Goal: Information Seeking & Learning: Compare options

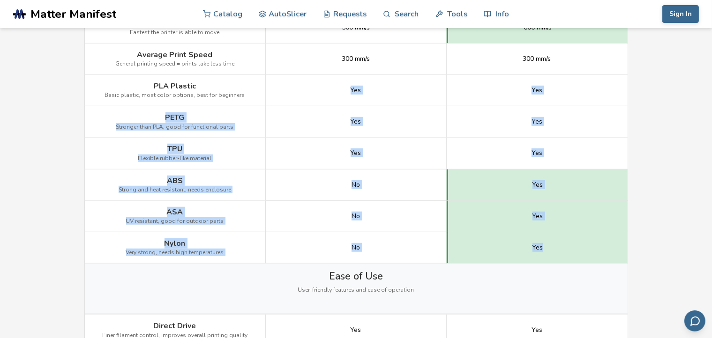
drag, startPoint x: 337, startPoint y: 86, endPoint x: 577, endPoint y: 249, distance: 290.7
click at [0, 0] on div "Image Details View Creality Hi Details View Anycubic Kobra S1 Details Getting S…" at bounding box center [0, 0] width 0 height 0
drag, startPoint x: 577, startPoint y: 249, endPoint x: 690, endPoint y: 190, distance: 127.6
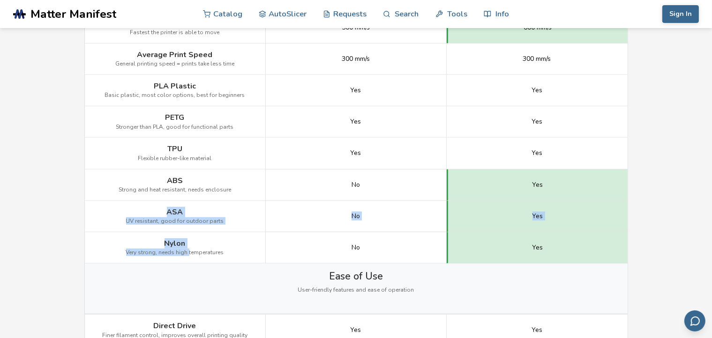
drag, startPoint x: 187, startPoint y: 255, endPoint x: 163, endPoint y: 205, distance: 55.5
click at [0, 0] on div "Image Details View Creality Hi Details View Anycubic Kobra S1 Details Getting S…" at bounding box center [0, 0] width 0 height 0
click at [170, 84] on span "PLA Plastic" at bounding box center [175, 86] width 42 height 8
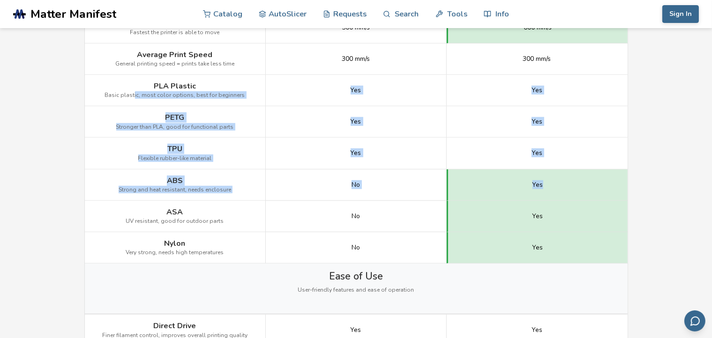
drag, startPoint x: 145, startPoint y: 79, endPoint x: 561, endPoint y: 181, distance: 428.3
click at [0, 0] on div "Image Details View Creality Hi Details View Anycubic Kobra S1 Details Getting S…" at bounding box center [0, 0] width 0 height 0
click at [363, 183] on div "No" at bounding box center [356, 185] width 181 height 31
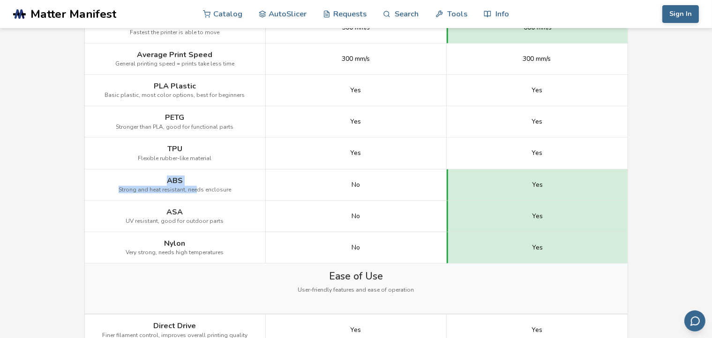
drag, startPoint x: 193, startPoint y: 181, endPoint x: 167, endPoint y: 171, distance: 27.7
click at [167, 171] on div "ABS Strong and heat resistant, needs enclosure" at bounding box center [175, 185] width 181 height 31
drag, startPoint x: 167, startPoint y: 171, endPoint x: 230, endPoint y: 188, distance: 65.0
click at [238, 184] on div "ABS Strong and heat resistant, needs enclosure" at bounding box center [175, 185] width 181 height 31
drag, startPoint x: 165, startPoint y: 207, endPoint x: 194, endPoint y: 212, distance: 30.0
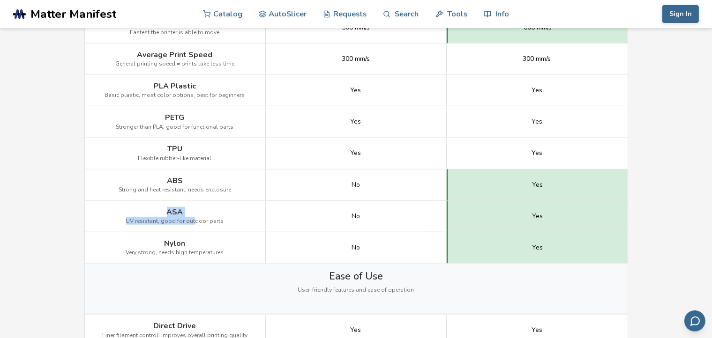
click at [194, 212] on div "ASA UV resistant, good for outdoor parts" at bounding box center [175, 216] width 181 height 31
drag, startPoint x: 194, startPoint y: 212, endPoint x: 216, endPoint y: 219, distance: 22.5
click at [216, 219] on span "UV resistant, good for outdoor parts" at bounding box center [175, 221] width 98 height 7
drag, startPoint x: 159, startPoint y: 202, endPoint x: 230, endPoint y: 225, distance: 74.8
click at [230, 225] on div "ASA UV resistant, good for outdoor parts" at bounding box center [175, 216] width 181 height 31
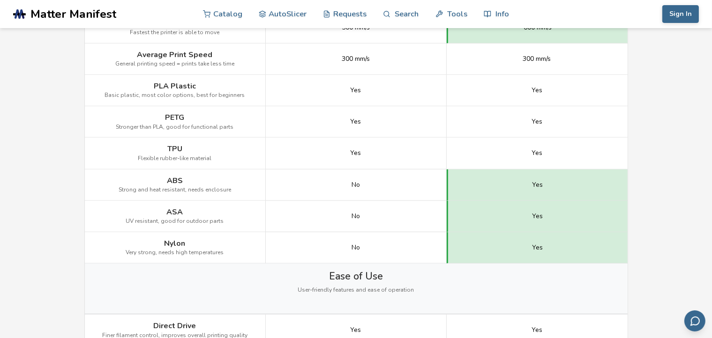
drag, startPoint x: 230, startPoint y: 225, endPoint x: 196, endPoint y: 241, distance: 37.7
click at [209, 242] on div "Nylon Very strong, needs high temperatures" at bounding box center [175, 247] width 181 height 31
drag, startPoint x: 157, startPoint y: 241, endPoint x: 157, endPoint y: 230, distance: 10.8
click at [0, 0] on div "Image Details View Creality Hi Details View Anycubic Kobra S1 Details Getting S…" at bounding box center [0, 0] width 0 height 0
drag, startPoint x: 157, startPoint y: 230, endPoint x: 210, endPoint y: 246, distance: 55.0
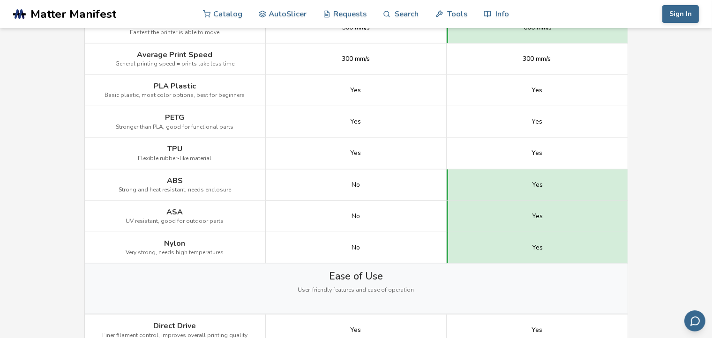
click at [210, 246] on div "Nylon Very strong, needs high temperatures" at bounding box center [175, 247] width 181 height 31
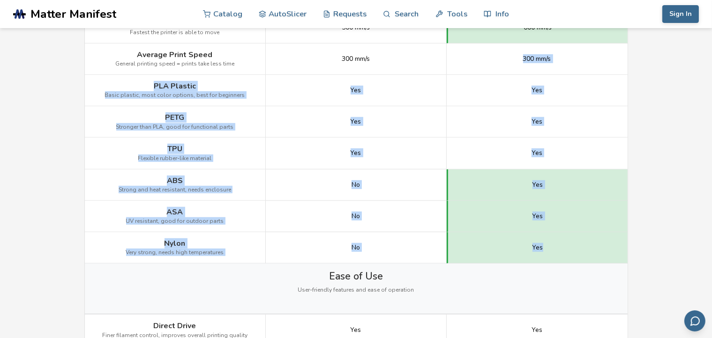
drag, startPoint x: 555, startPoint y: 209, endPoint x: 515, endPoint y: 64, distance: 150.5
click at [0, 0] on div "Image Details View Creality Hi Details View Anycubic Kobra S1 Details Getting S…" at bounding box center [0, 0] width 0 height 0
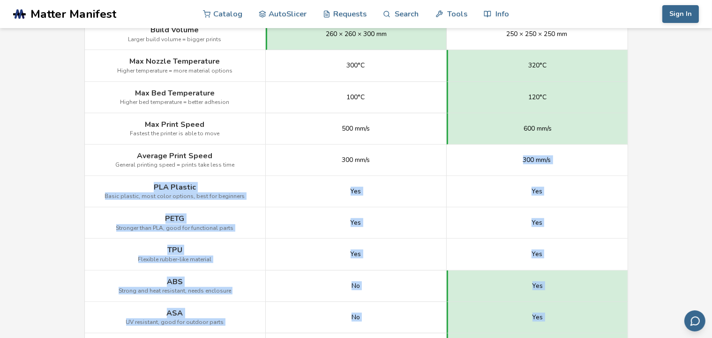
scroll to position [557, 0]
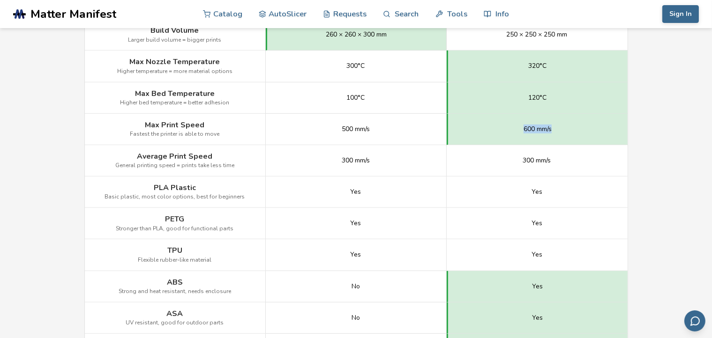
drag, startPoint x: 562, startPoint y: 130, endPoint x: 521, endPoint y: 134, distance: 41.4
click at [521, 134] on div "600 mm/s" at bounding box center [536, 129] width 181 height 31
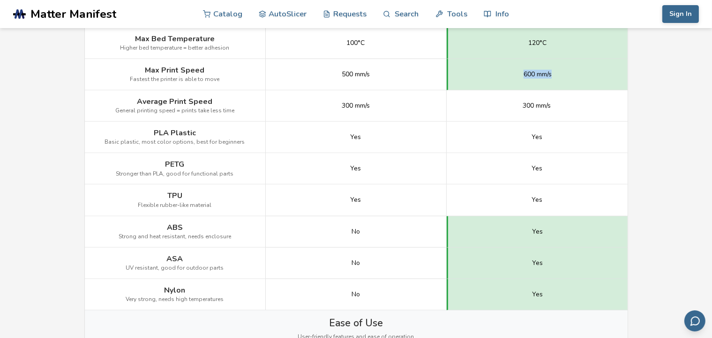
scroll to position [608, 0]
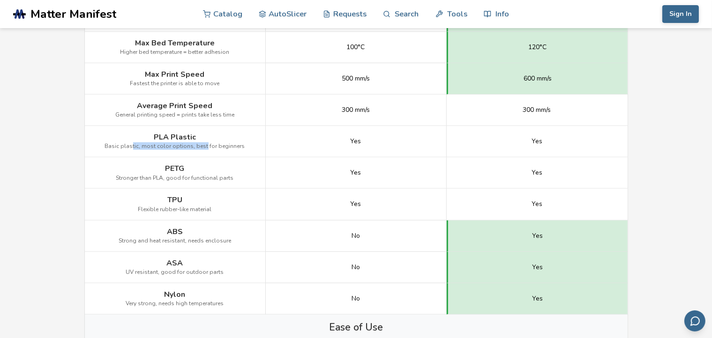
drag, startPoint x: 204, startPoint y: 134, endPoint x: 134, endPoint y: 132, distance: 70.3
click at [134, 132] on div "PLA Plastic Basic plastic, most color options, best for beginners" at bounding box center [175, 141] width 181 height 31
drag, startPoint x: 134, startPoint y: 132, endPoint x: 240, endPoint y: 143, distance: 106.5
click at [239, 143] on div "PLA Plastic Basic plastic, most color options, best for beginners" at bounding box center [175, 141] width 181 height 31
drag, startPoint x: 248, startPoint y: 147, endPoint x: 85, endPoint y: 153, distance: 163.6
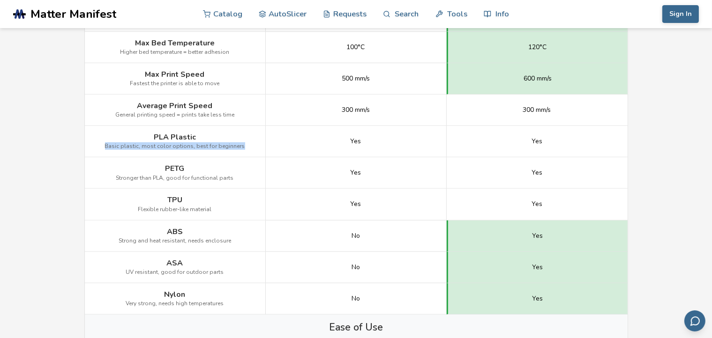
click at [85, 153] on div "PLA Plastic Basic plastic, most color options, best for beginners" at bounding box center [175, 141] width 181 height 31
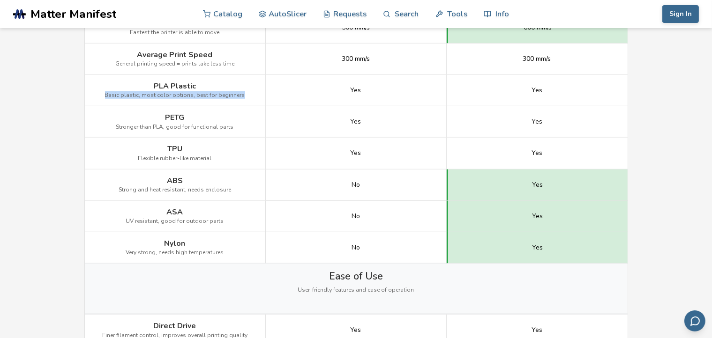
scroll to position [659, 0]
drag, startPoint x: 158, startPoint y: 145, endPoint x: 216, endPoint y: 160, distance: 60.0
click at [216, 160] on div "TPU Flexible rubber-like material" at bounding box center [175, 153] width 181 height 31
drag, startPoint x: 216, startPoint y: 160, endPoint x: 225, endPoint y: 172, distance: 15.2
click at [225, 172] on div "ABS Strong and heat resistant, needs enclosure" at bounding box center [175, 185] width 181 height 31
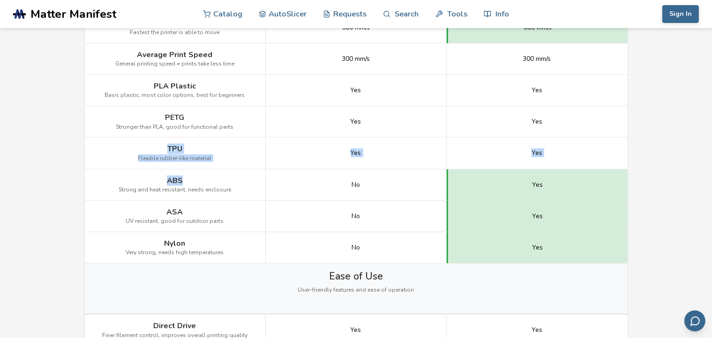
drag, startPoint x: 188, startPoint y: 178, endPoint x: 159, endPoint y: 140, distance: 47.5
click at [0, 0] on div "Image Details View Creality Hi Details View Anycubic Kobra S1 Details Getting S…" at bounding box center [0, 0] width 0 height 0
drag, startPoint x: 159, startPoint y: 140, endPoint x: 201, endPoint y: 150, distance: 43.1
click at [201, 150] on div "TPU Flexible rubber-like material" at bounding box center [175, 153] width 181 height 31
click at [171, 145] on span "TPU" at bounding box center [174, 149] width 15 height 8
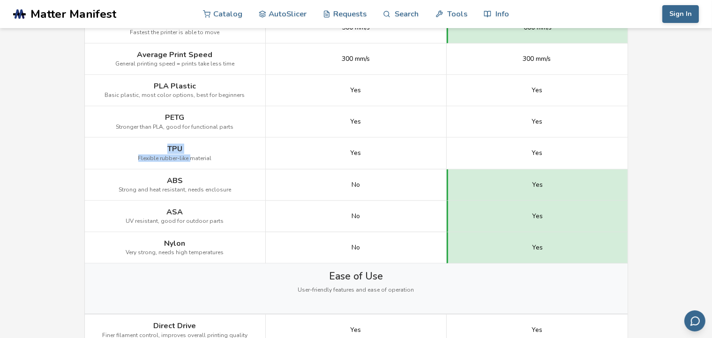
drag, startPoint x: 162, startPoint y: 145, endPoint x: 191, endPoint y: 149, distance: 29.3
click at [191, 149] on div "TPU Flexible rubber-like material" at bounding box center [175, 153] width 181 height 31
drag, startPoint x: 191, startPoint y: 149, endPoint x: 194, endPoint y: 180, distance: 31.6
click at [191, 183] on div "ABS Strong and heat resistant, needs enclosure" at bounding box center [175, 185] width 181 height 31
drag, startPoint x: 194, startPoint y: 178, endPoint x: 161, endPoint y: 176, distance: 33.3
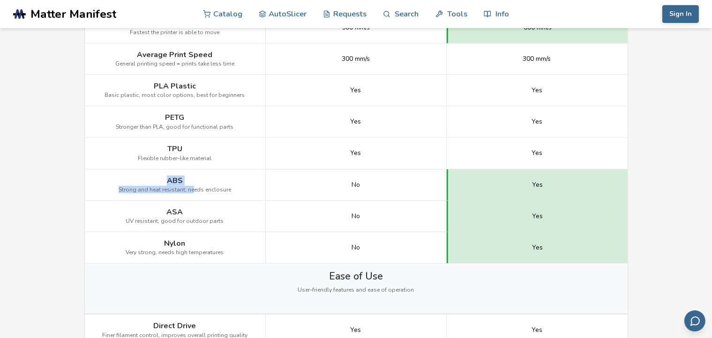
click at [161, 176] on div "ABS Strong and heat resistant, needs enclosure" at bounding box center [175, 185] width 181 height 31
drag, startPoint x: 161, startPoint y: 176, endPoint x: 233, endPoint y: 191, distance: 73.6
click at [233, 191] on div "ABS Strong and heat resistant, needs enclosure" at bounding box center [175, 185] width 181 height 31
drag, startPoint x: 192, startPoint y: 154, endPoint x: 142, endPoint y: 143, distance: 50.4
click at [142, 143] on div "TPU Flexible rubber-like material" at bounding box center [175, 153] width 181 height 31
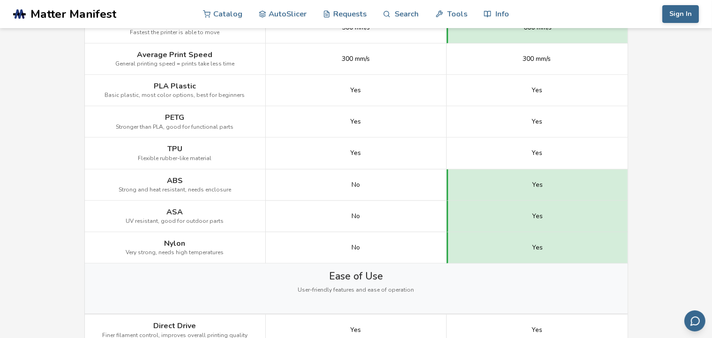
drag, startPoint x: 142, startPoint y: 143, endPoint x: 245, endPoint y: 138, distance: 102.7
click at [241, 146] on div "TPU Flexible rubber-like material" at bounding box center [175, 153] width 181 height 31
drag, startPoint x: 201, startPoint y: 112, endPoint x: 167, endPoint y: 106, distance: 34.3
click at [167, 106] on div "PETG Stronger than PLA, good for functional parts" at bounding box center [175, 121] width 181 height 31
drag, startPoint x: 167, startPoint y: 106, endPoint x: 159, endPoint y: 82, distance: 25.6
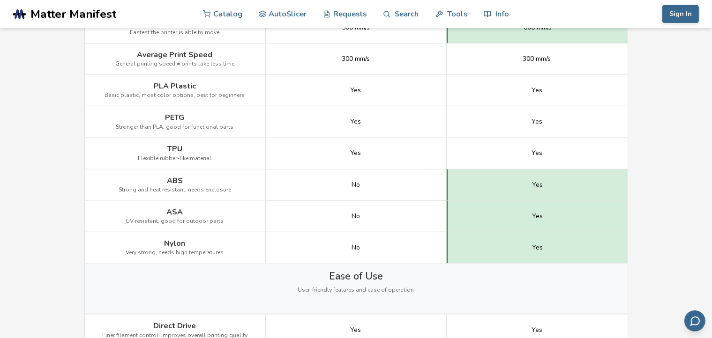
click at [149, 77] on div "PLA Plastic Basic plastic, most color options, best for beginners" at bounding box center [175, 90] width 181 height 31
drag, startPoint x: 154, startPoint y: 85, endPoint x: 200, endPoint y: 88, distance: 46.9
click at [200, 88] on div "PLA Plastic Basic plastic, most color options, best for beginners" at bounding box center [175, 90] width 181 height 31
click at [255, 170] on div "ABS Strong and heat resistant, needs enclosure" at bounding box center [175, 185] width 181 height 31
drag, startPoint x: 124, startPoint y: 145, endPoint x: 219, endPoint y: 166, distance: 97.4
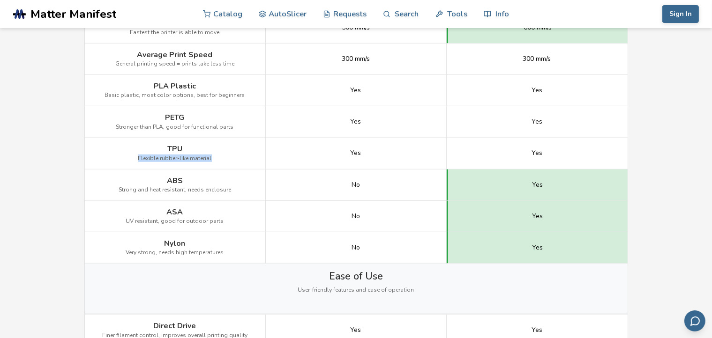
click at [218, 165] on div "TPU Flexible rubber-like material" at bounding box center [175, 153] width 181 height 31
drag, startPoint x: 219, startPoint y: 166, endPoint x: 240, endPoint y: 188, distance: 30.5
click at [236, 193] on div "ABS Strong and heat resistant, needs enclosure" at bounding box center [175, 185] width 181 height 31
drag, startPoint x: 242, startPoint y: 184, endPoint x: 165, endPoint y: 182, distance: 76.4
click at [165, 182] on div "ABS Strong and heat resistant, needs enclosure" at bounding box center [175, 185] width 181 height 31
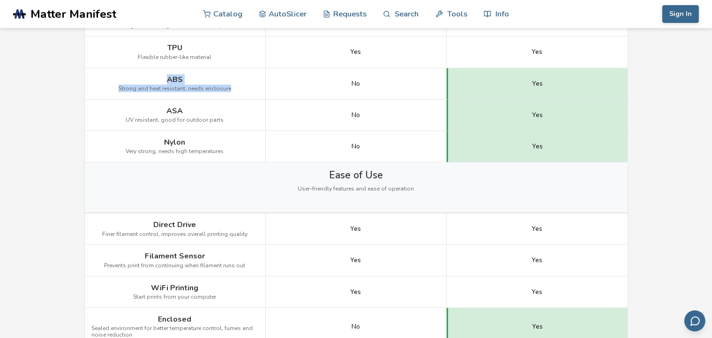
scroll to position [760, 0]
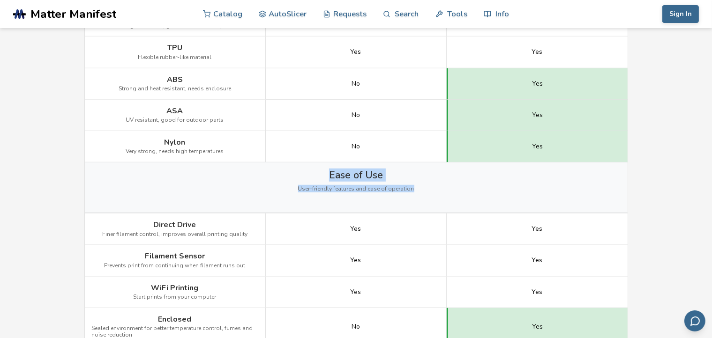
drag, startPoint x: 336, startPoint y: 176, endPoint x: 430, endPoint y: 192, distance: 95.5
click at [430, 192] on div "Ease of Use User-friendly features and ease of operation" at bounding box center [356, 188] width 542 height 50
drag, startPoint x: 430, startPoint y: 192, endPoint x: 450, endPoint y: 199, distance: 20.9
click at [449, 197] on div "Ease of Use User-friendly features and ease of operation" at bounding box center [356, 188] width 542 height 50
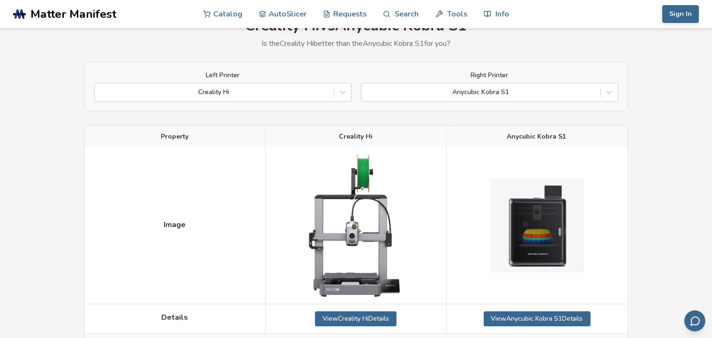
scroll to position [51, 0]
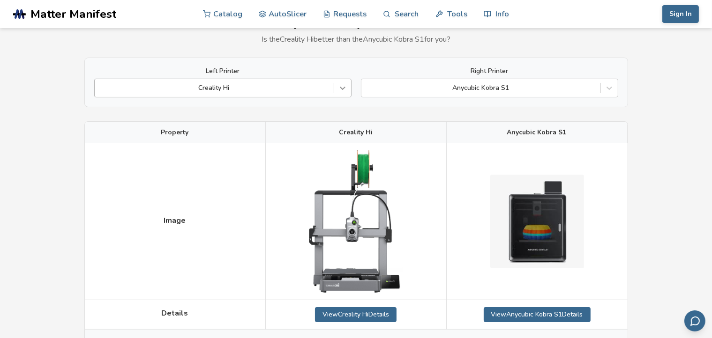
click at [342, 86] on icon at bounding box center [342, 87] width 9 height 9
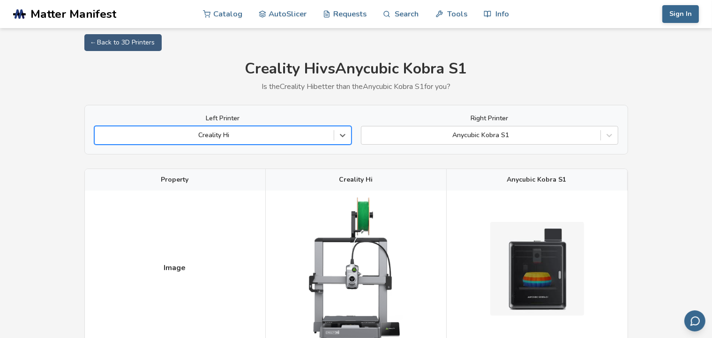
scroll to position [0, 0]
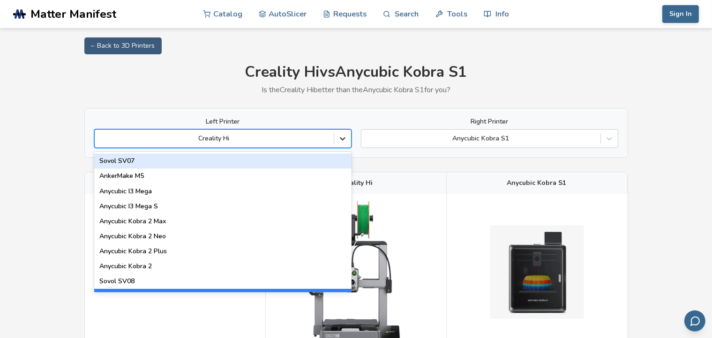
click at [344, 140] on icon at bounding box center [342, 138] width 9 height 9
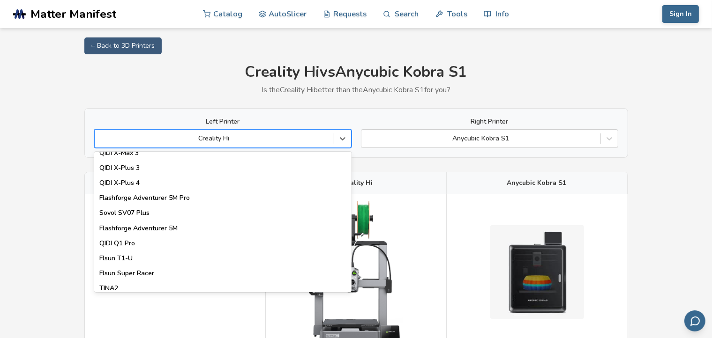
scroll to position [1075, 0]
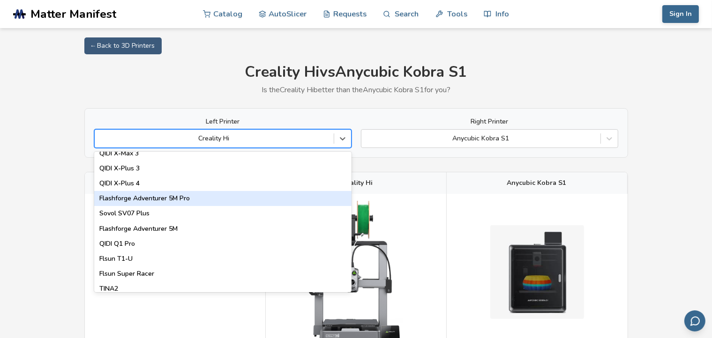
click at [195, 199] on div "Flashforge Adventurer 5M Pro" at bounding box center [222, 198] width 257 height 15
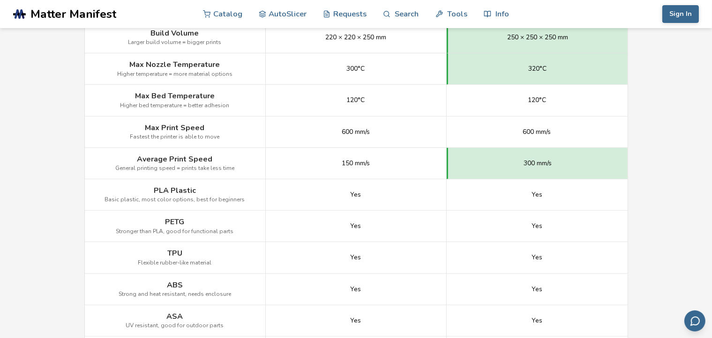
scroll to position [507, 0]
drag, startPoint x: 338, startPoint y: 161, endPoint x: 405, endPoint y: 167, distance: 66.8
click at [405, 167] on div "150 mm/s" at bounding box center [356, 163] width 181 height 31
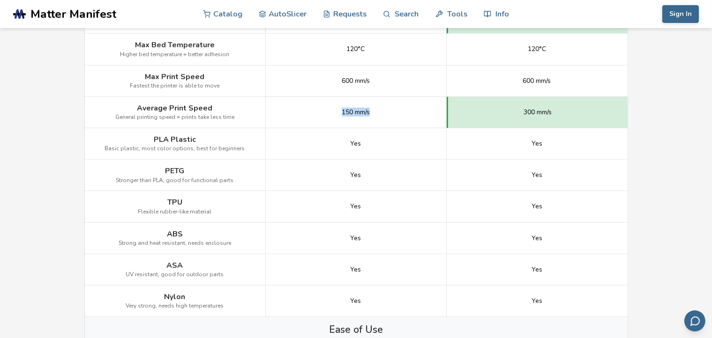
scroll to position [608, 0]
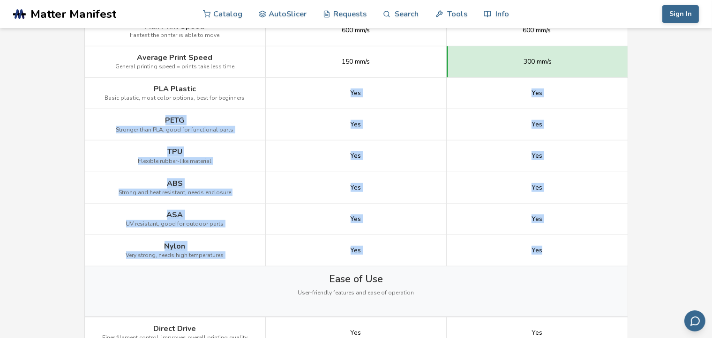
drag, startPoint x: 575, startPoint y: 252, endPoint x: 335, endPoint y: 95, distance: 286.6
click at [0, 0] on div "Image Details View Flashforge Adventurer 5M Pro Details View Anycubic Kobra S1 …" at bounding box center [0, 0] width 0 height 0
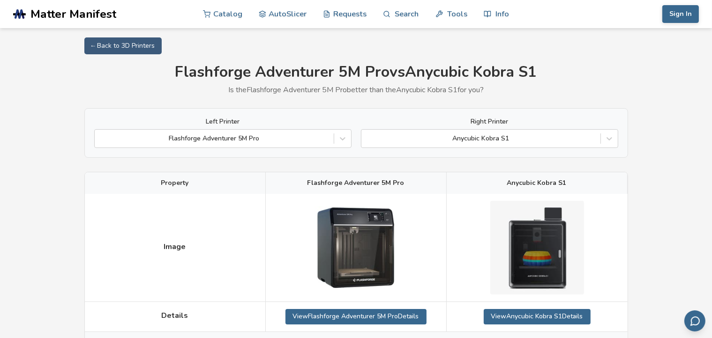
scroll to position [0, 0]
click at [337, 137] on div at bounding box center [342, 138] width 17 height 17
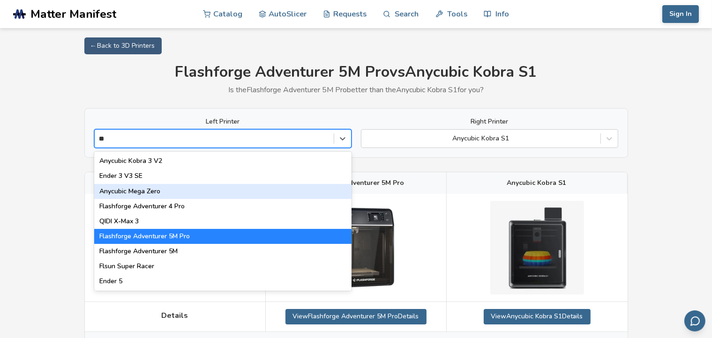
type input "**"
